Goal: Transaction & Acquisition: Purchase product/service

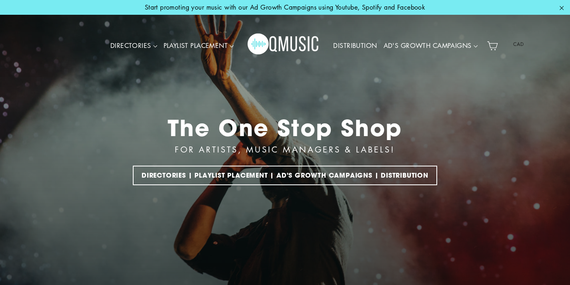
click at [281, 46] on img "Primary" at bounding box center [283, 46] width 72 height 36
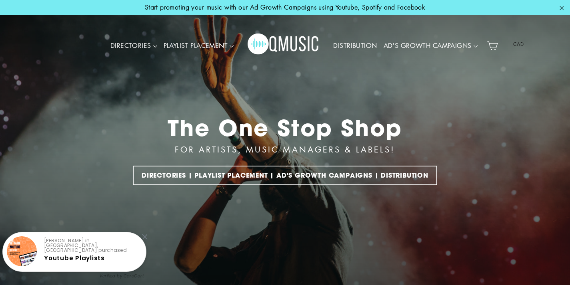
click at [312, 140] on div "The One Stop Shop" at bounding box center [284, 127] width 235 height 27
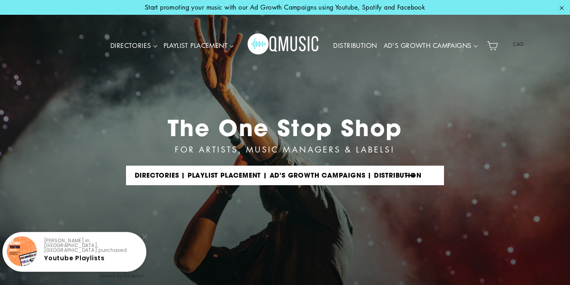
click at [317, 170] on link "DIRECTORIES | PLAYLIST PLACEMENT | AD'S GROWTH CAMPAIGNS | DISTRIBUTION" at bounding box center [285, 176] width 318 height 20
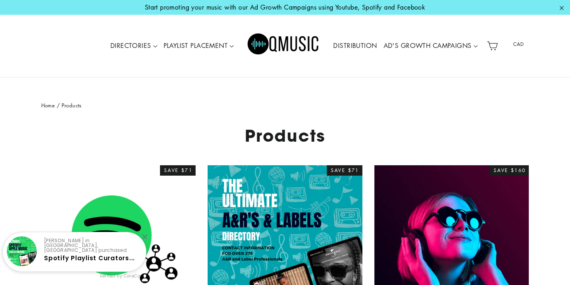
click at [291, 48] on img "Primary" at bounding box center [283, 46] width 72 height 36
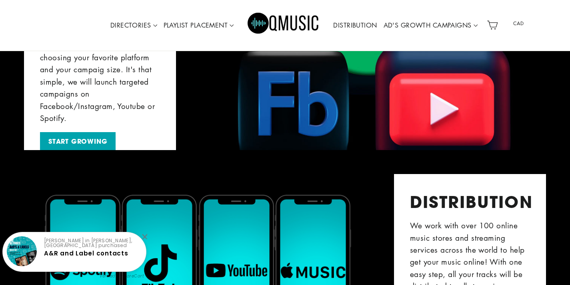
scroll to position [1075, 0]
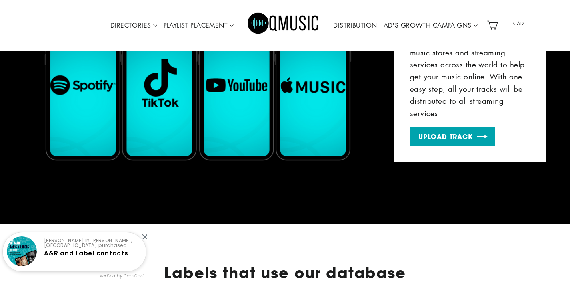
click at [466, 143] on link "UPLOAD TRACK" at bounding box center [452, 137] width 85 height 19
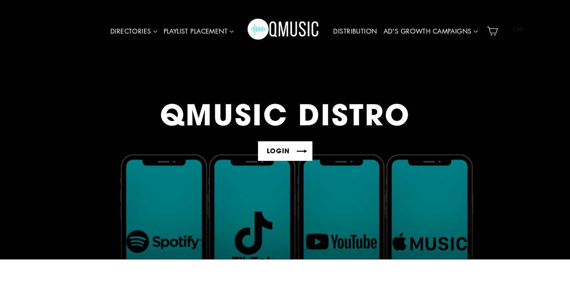
click at [299, 153] on link "LOGIN" at bounding box center [285, 152] width 54 height 20
